Goal: Navigation & Orientation: Find specific page/section

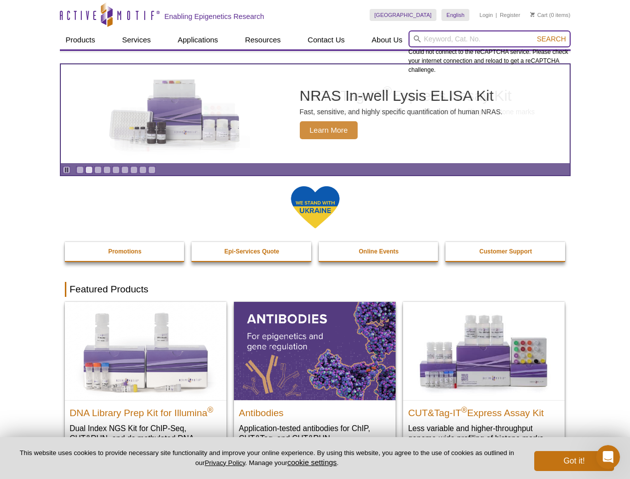
click at [490, 39] on input "search" at bounding box center [490, 38] width 162 height 17
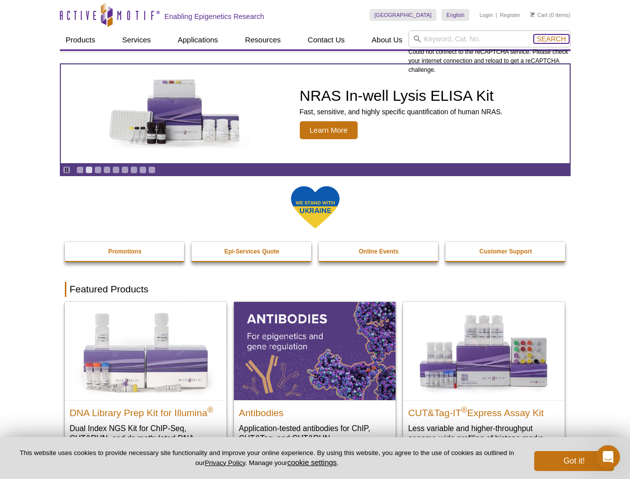
click at [552, 39] on span "Search" at bounding box center [551, 39] width 29 height 8
click at [66, 170] on icon "Pause" at bounding box center [66, 170] width 6 height 6
click at [80, 170] on link "Go to slide 1" at bounding box center [79, 169] width 7 height 7
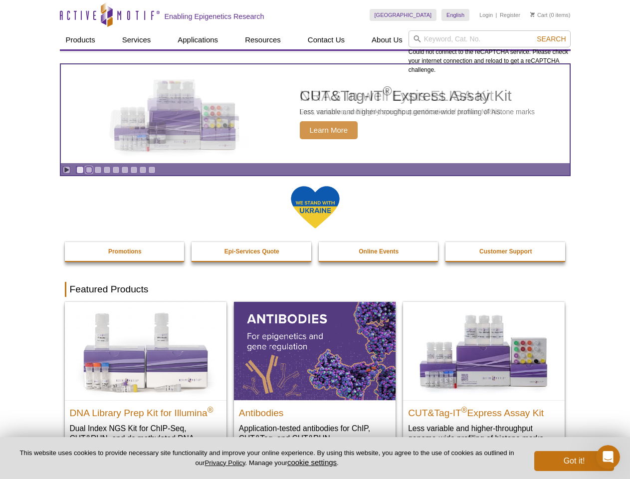
click at [89, 170] on link "Go to slide 2" at bounding box center [88, 169] width 7 height 7
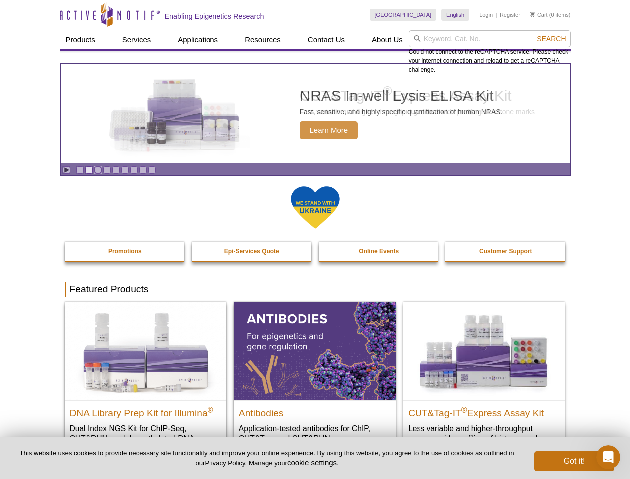
click at [98, 170] on link "Go to slide 3" at bounding box center [97, 169] width 7 height 7
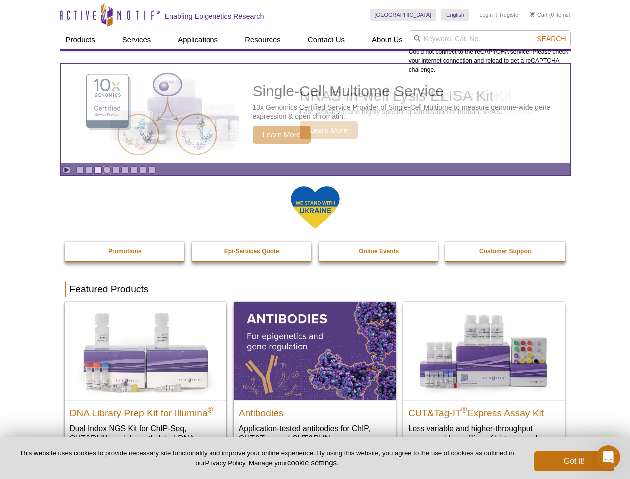
click at [107, 170] on link "Go to slide 4" at bounding box center [106, 169] width 7 height 7
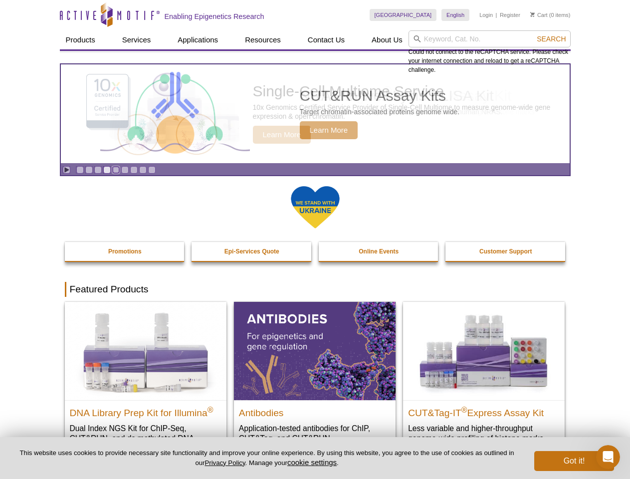
click at [116, 170] on link "Go to slide 5" at bounding box center [115, 169] width 7 height 7
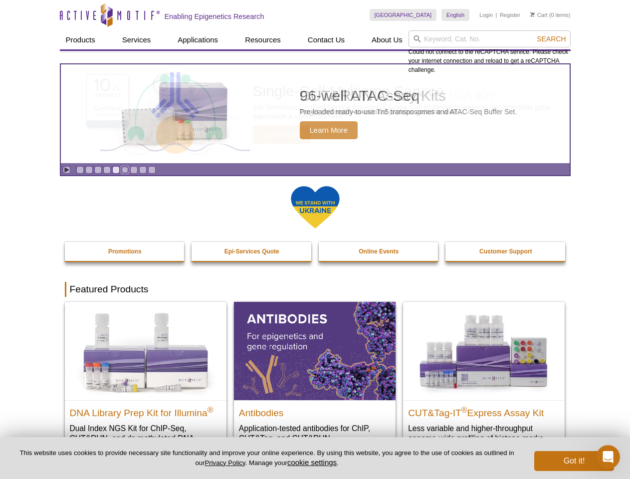
click at [125, 170] on link "Go to slide 6" at bounding box center [124, 169] width 7 height 7
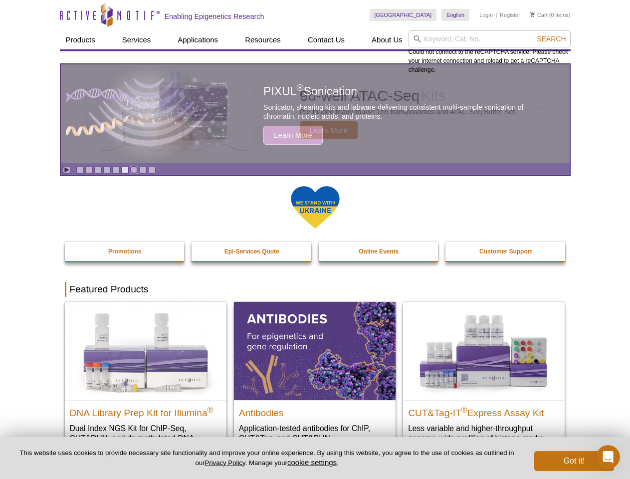
click at [134, 170] on link "Go to slide 7" at bounding box center [133, 169] width 7 height 7
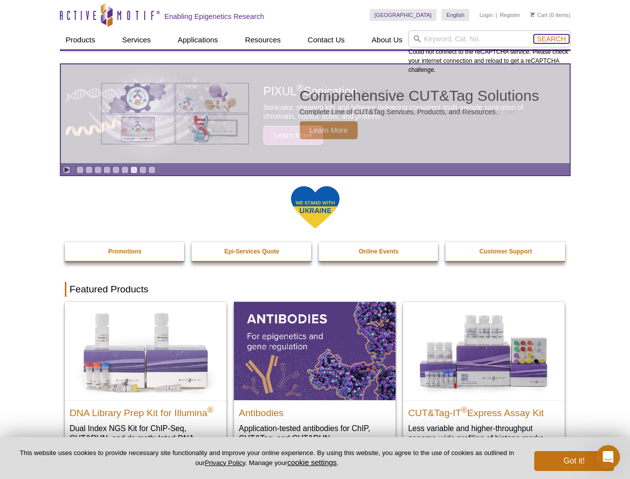
click at [552, 39] on span "Search" at bounding box center [551, 39] width 29 height 8
